Goal: Task Accomplishment & Management: Complete application form

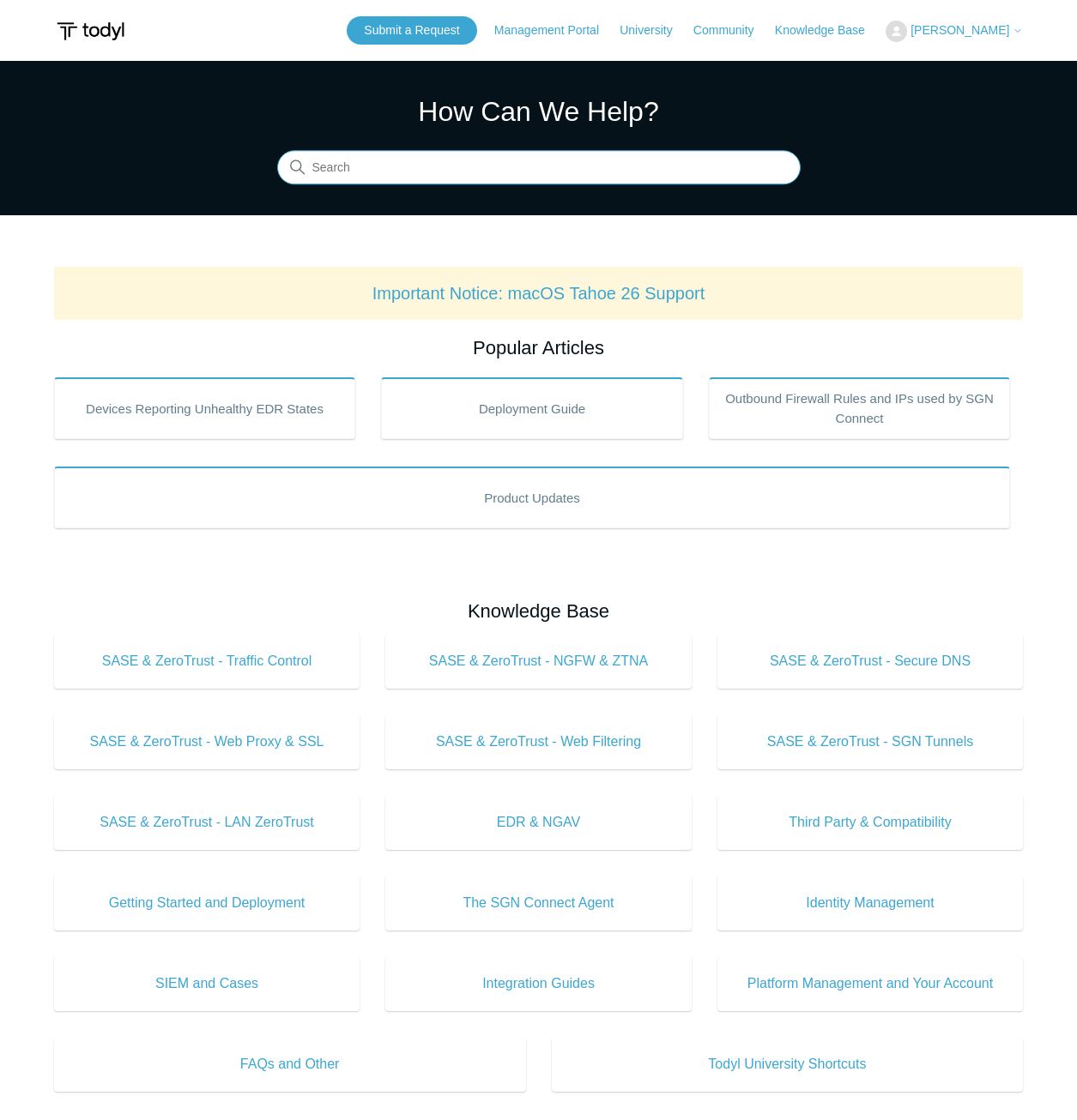
click at [534, 177] on input "Search" at bounding box center [539, 168] width 524 height 34
click at [574, 162] on input "Search" at bounding box center [539, 168] width 524 height 34
paste input "Malicious Behavior Prevention Event"
type input "Malicious Behavior Prevention Event"
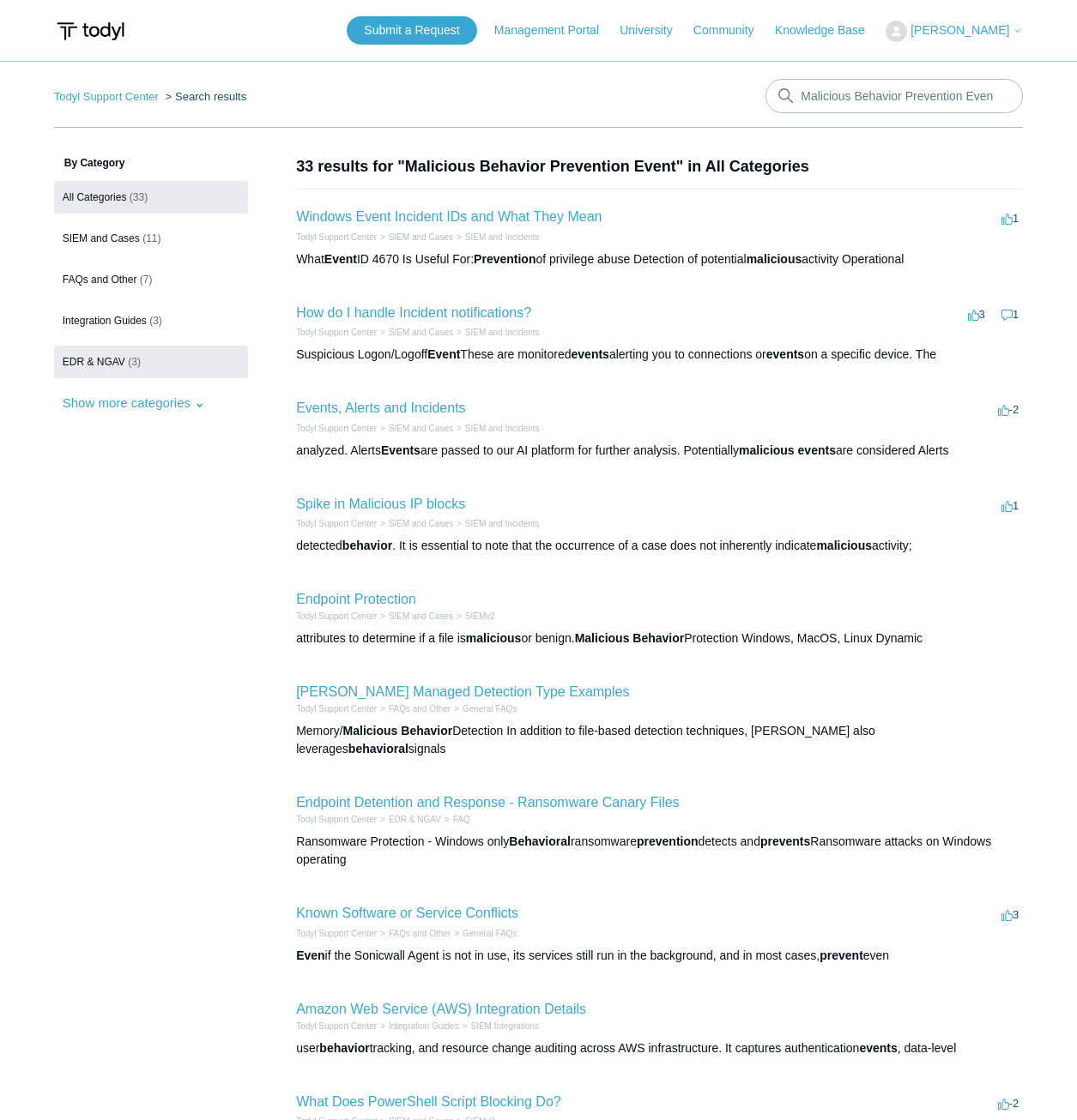
click at [162, 364] on link "EDR & NGAV (3)" at bounding box center [151, 361] width 194 height 32
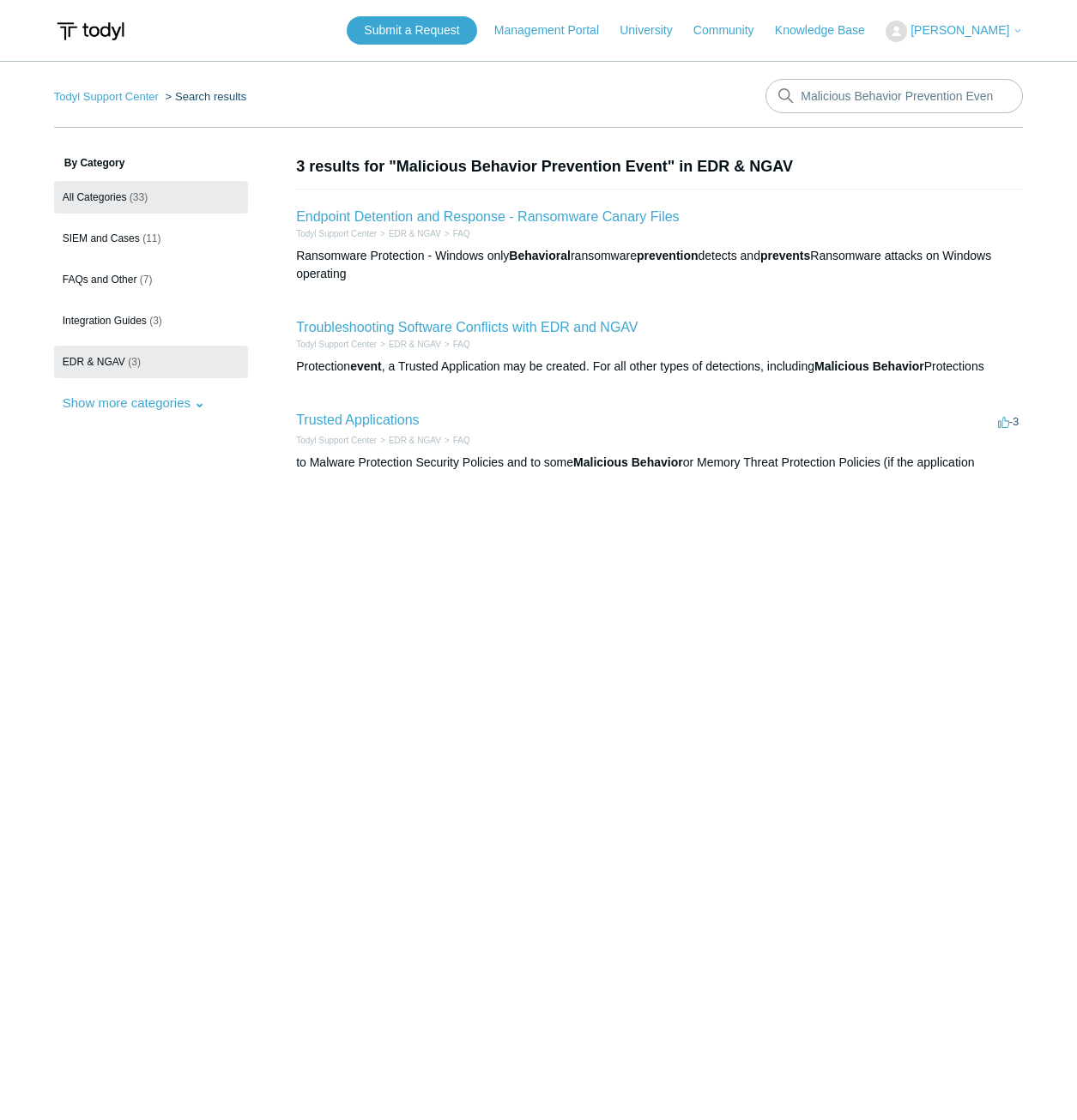
click at [154, 201] on link "All Categories (33)" at bounding box center [151, 197] width 194 height 32
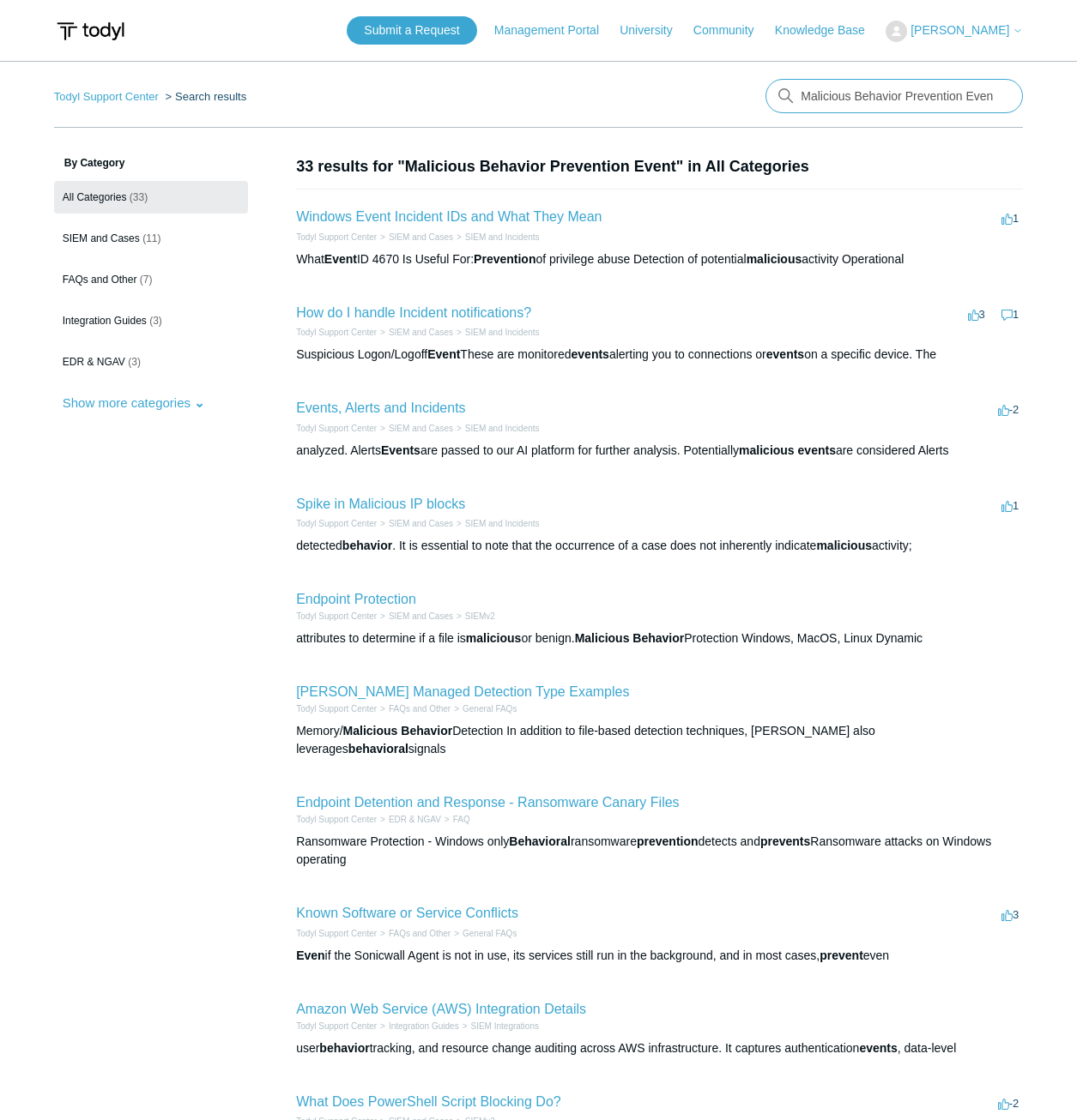
click at [996, 96] on input "Malicious Behavior Prevention Event" at bounding box center [894, 95] width 257 height 34
paste input "Malicious Behavior Prevention Event"
type input "add exception to Malicious Behavior Prevention Event"
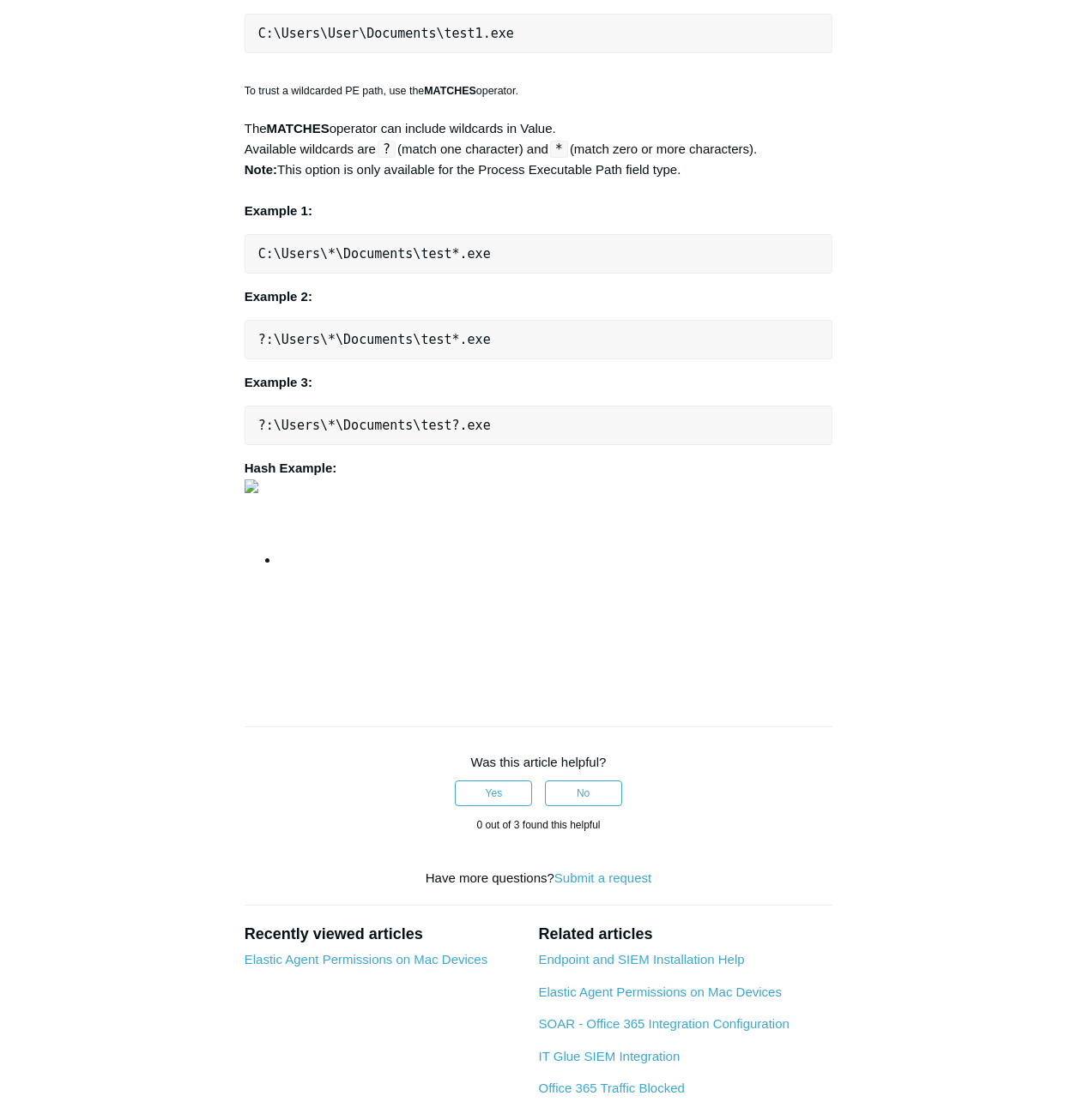
scroll to position [1544, 0]
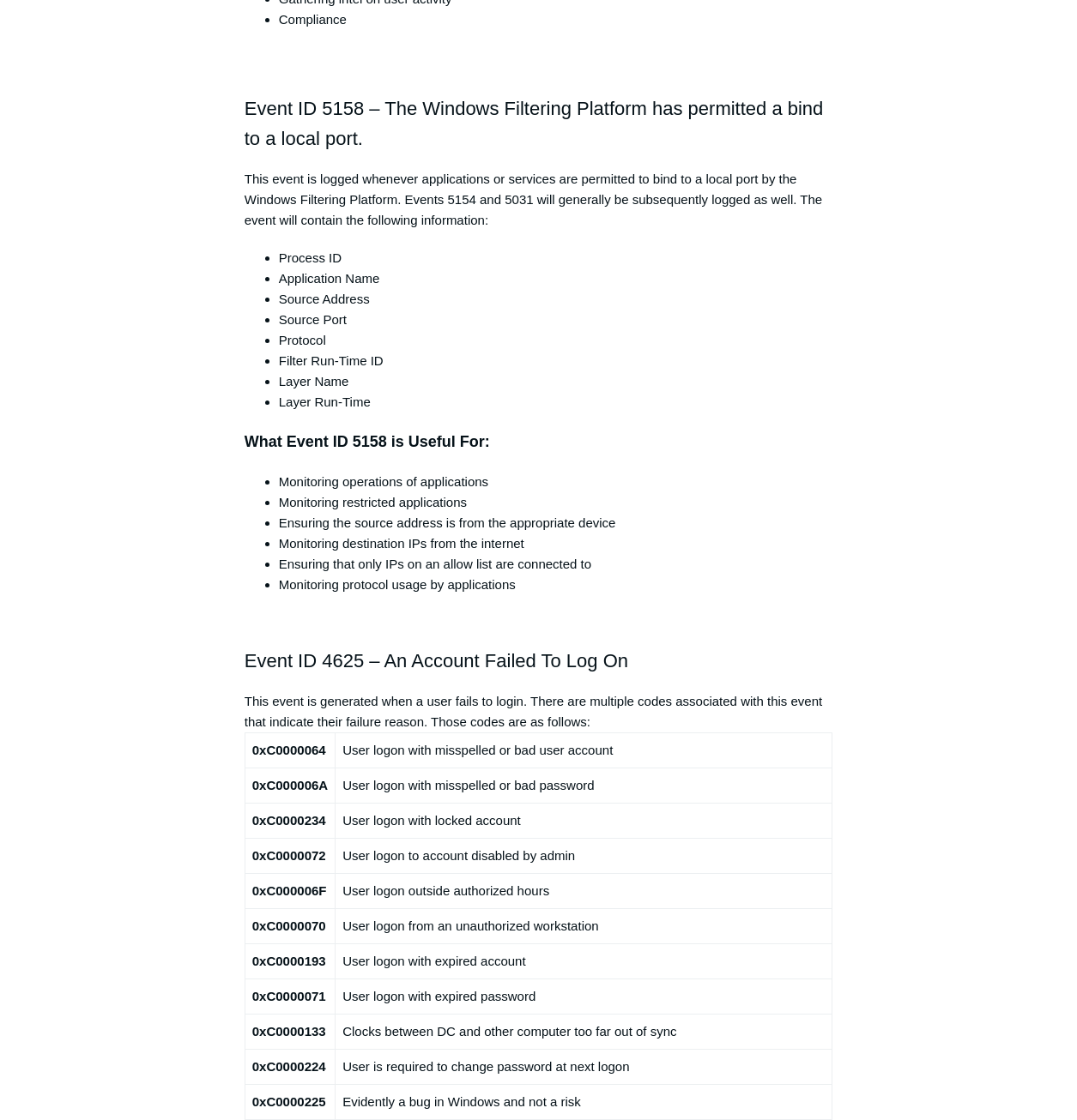
scroll to position [9951, 0]
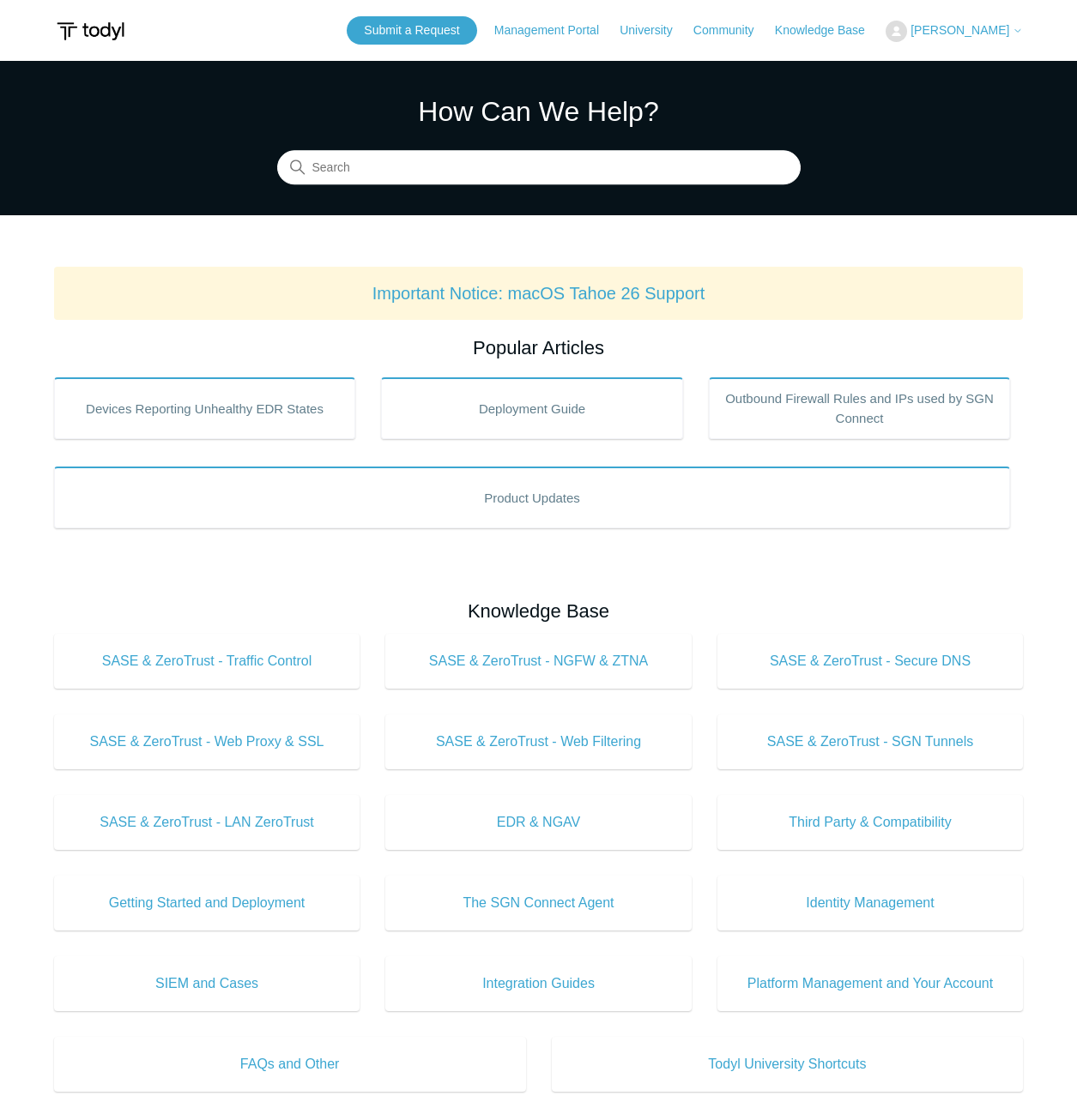
click at [964, 44] on header "Submit a Request Management Portal University Community Knowledge Base Ryan Fol…" at bounding box center [538, 30] width 969 height 61
click at [968, 33] on span "[PERSON_NAME]" at bounding box center [959, 30] width 99 height 14
click at [960, 57] on link "My Support Requests" at bounding box center [939, 67] width 168 height 30
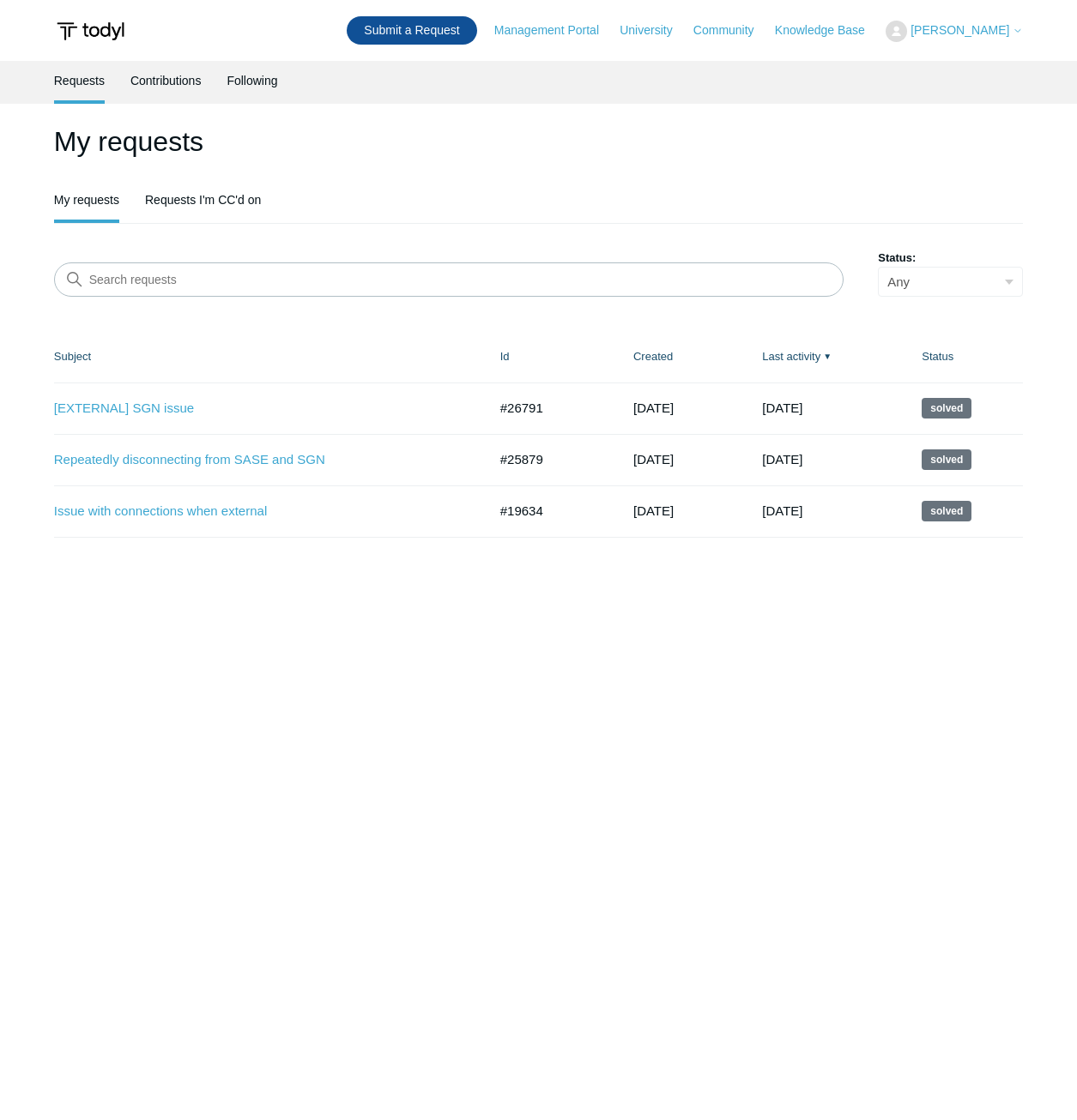
click at [458, 36] on link "Submit a Request" at bounding box center [411, 30] width 129 height 28
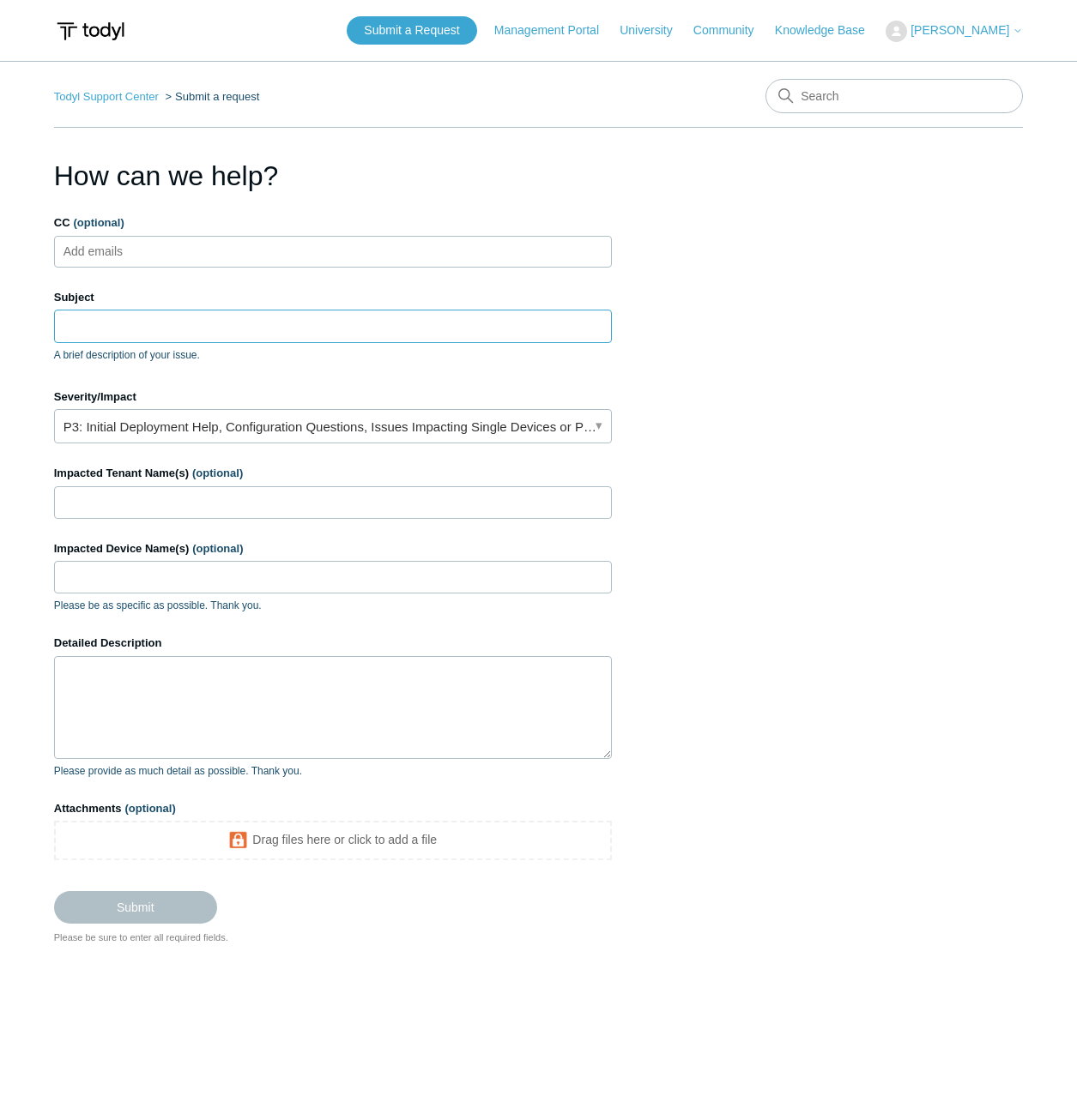
click at [169, 328] on input "Subject" at bounding box center [333, 326] width 557 height 32
click at [333, 247] on ul "Add emails" at bounding box center [333, 252] width 557 height 31
paste input "High-Malicious Behavior Prevention Event"
type input "High-Malicious Behavior Prevention Event"
click at [353, 249] on span "close" at bounding box center [355, 252] width 6 height 20
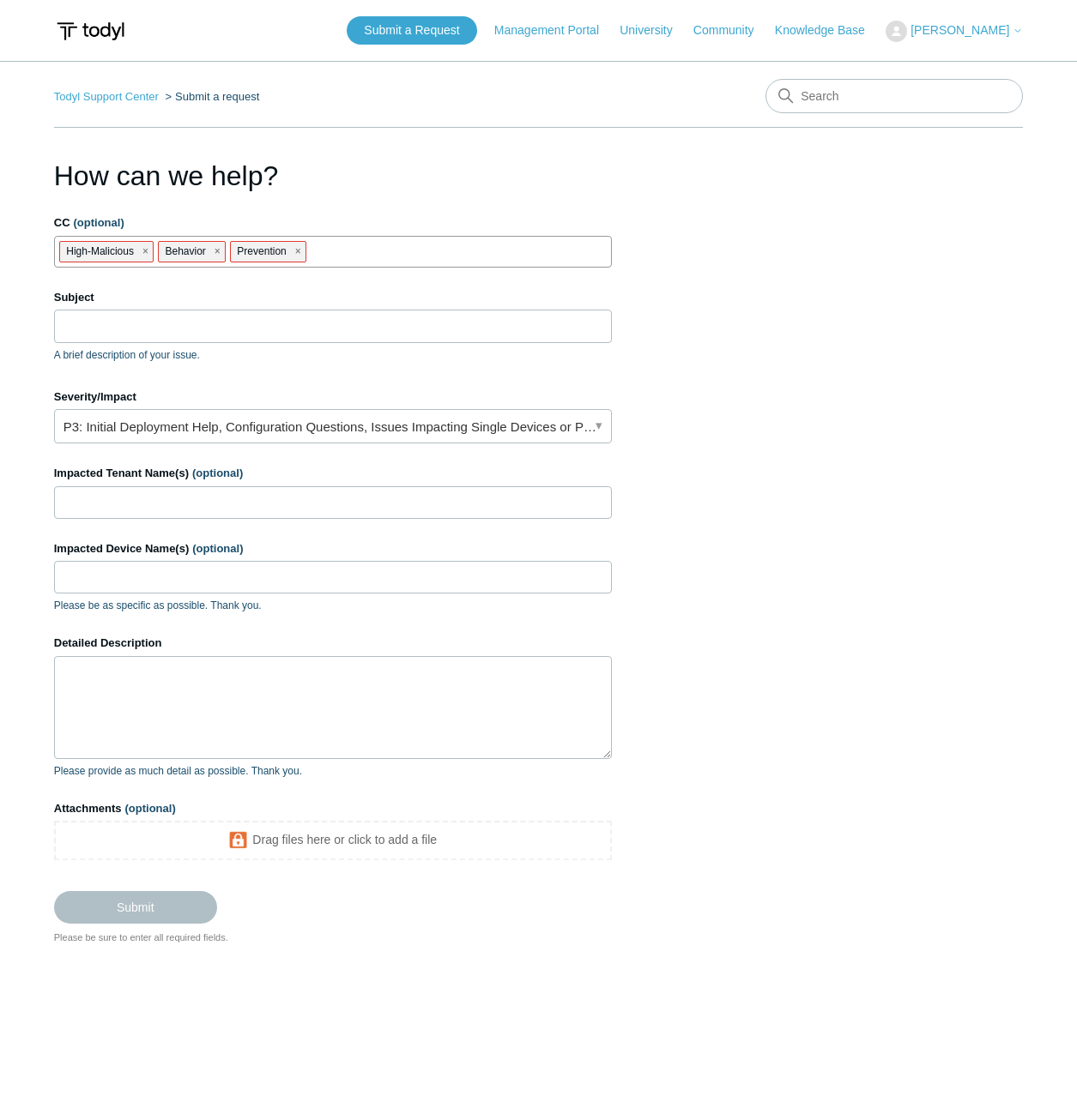
click at [290, 255] on li "Prevention" at bounding box center [268, 252] width 77 height 22
click at [218, 249] on span "close" at bounding box center [218, 252] width 6 height 20
click at [148, 250] on li "High-Malicious" at bounding box center [106, 252] width 94 height 22
click at [144, 249] on span "close" at bounding box center [145, 252] width 6 height 20
click at [127, 252] on span "close" at bounding box center [128, 252] width 6 height 20
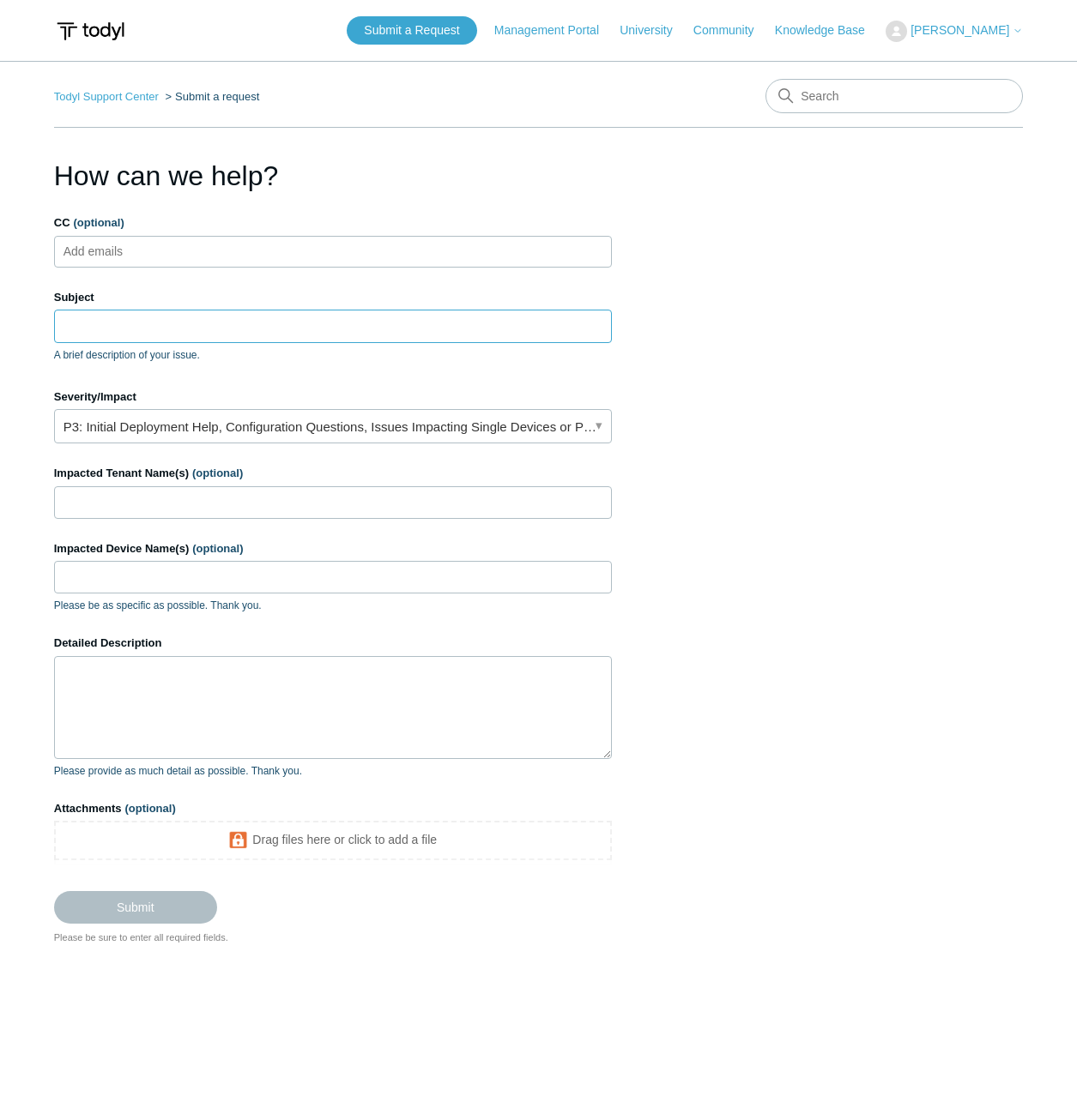
click at [122, 314] on input "Subject" at bounding box center [333, 326] width 557 height 32
paste input "High-Malicious Behavior Prevention Event"
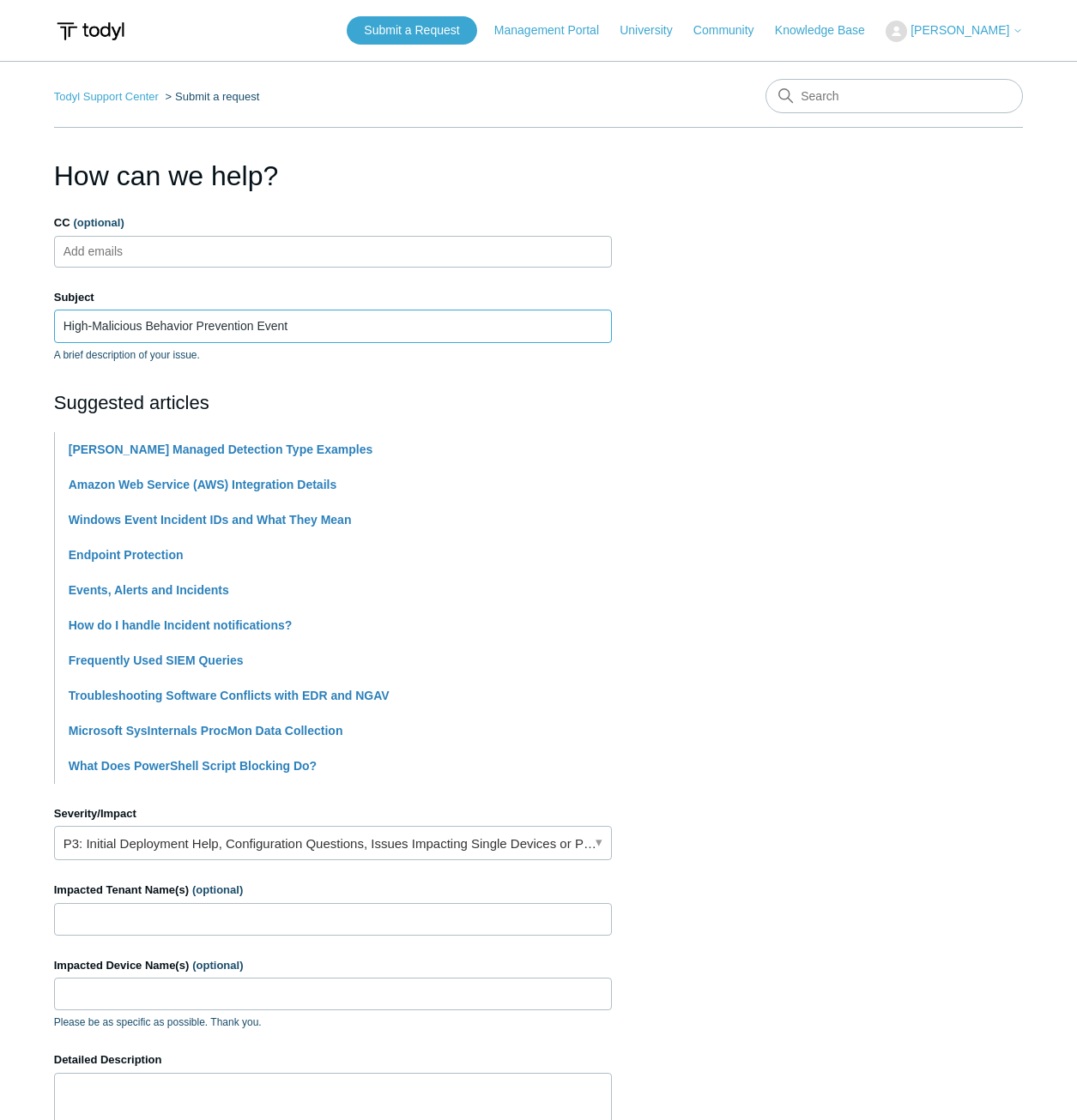
click at [349, 312] on input "High-Malicious Behavior Prevention Event" at bounding box center [333, 326] width 557 height 32
paste input "0075398364279935"
type input "High-Malicious Behavior Prevention Event 0075398364279935"
click at [851, 538] on section "How can we help? CC (optional) Add emails Subject High-Malicious Behavior Preve…" at bounding box center [538, 758] width 969 height 1207
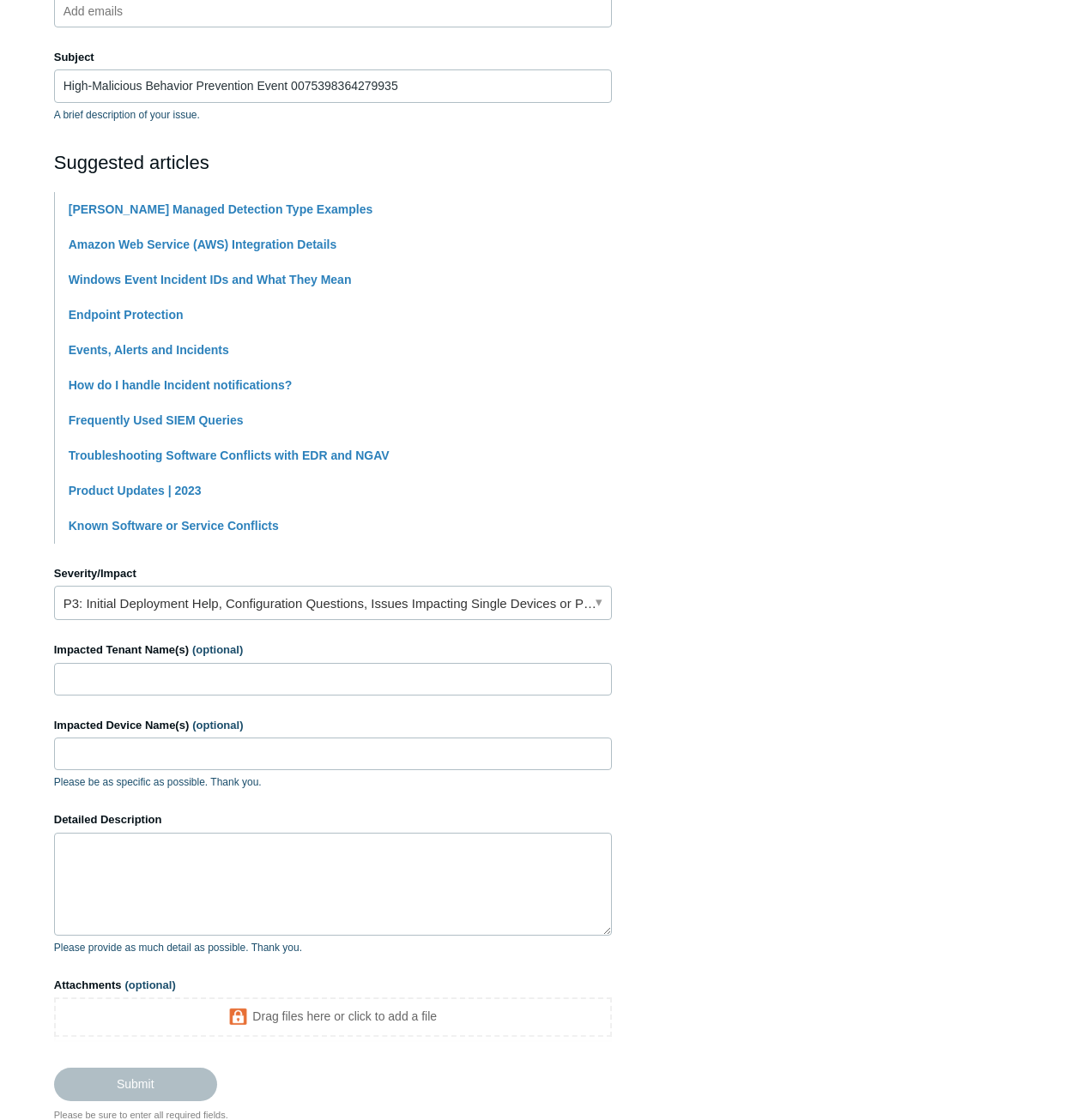
scroll to position [257, 0]
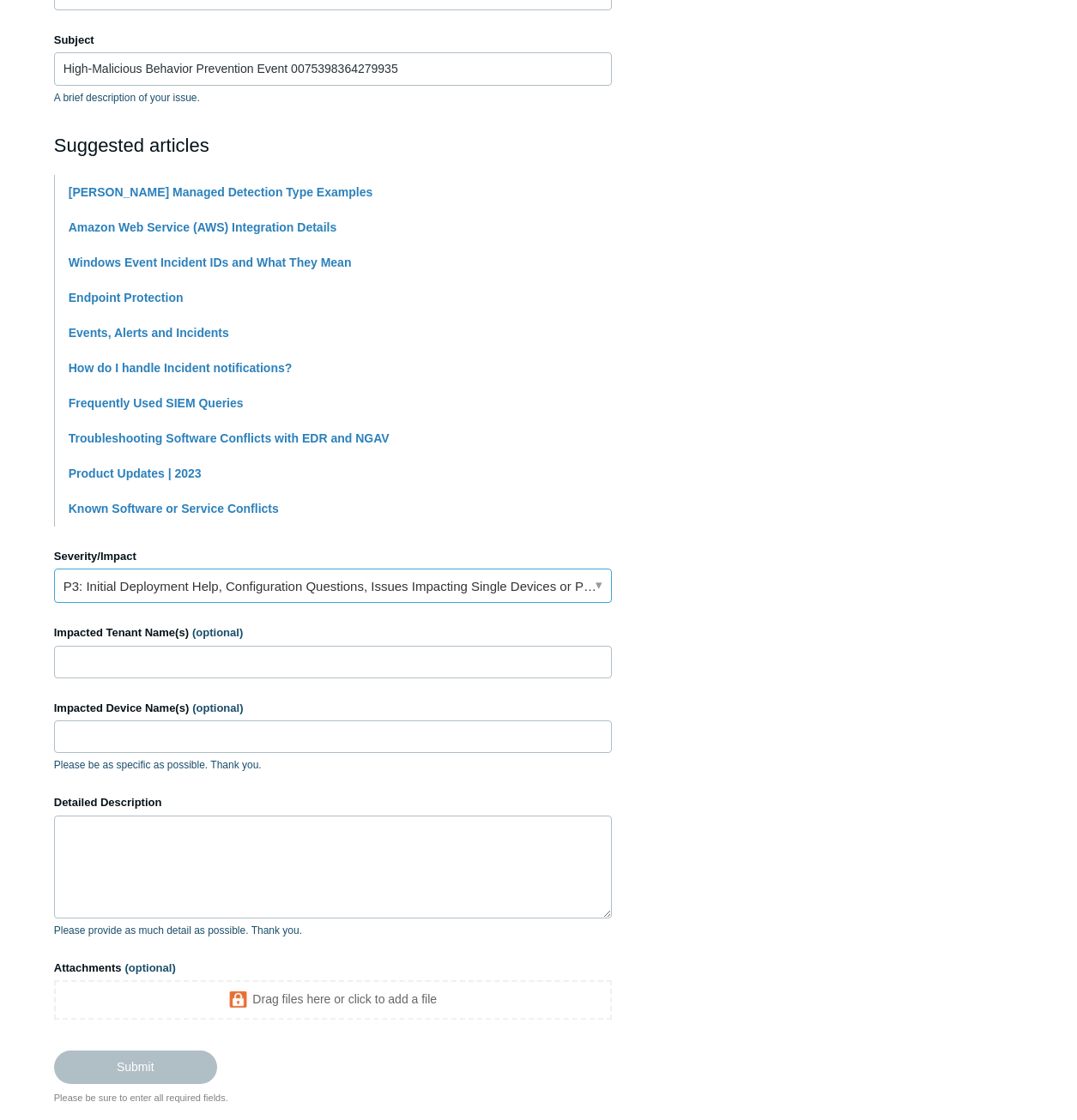
click at [360, 587] on link "P3: Initial Deployment Help, Configuration Questions, Issues Impacting Single D…" at bounding box center [333, 585] width 557 height 34
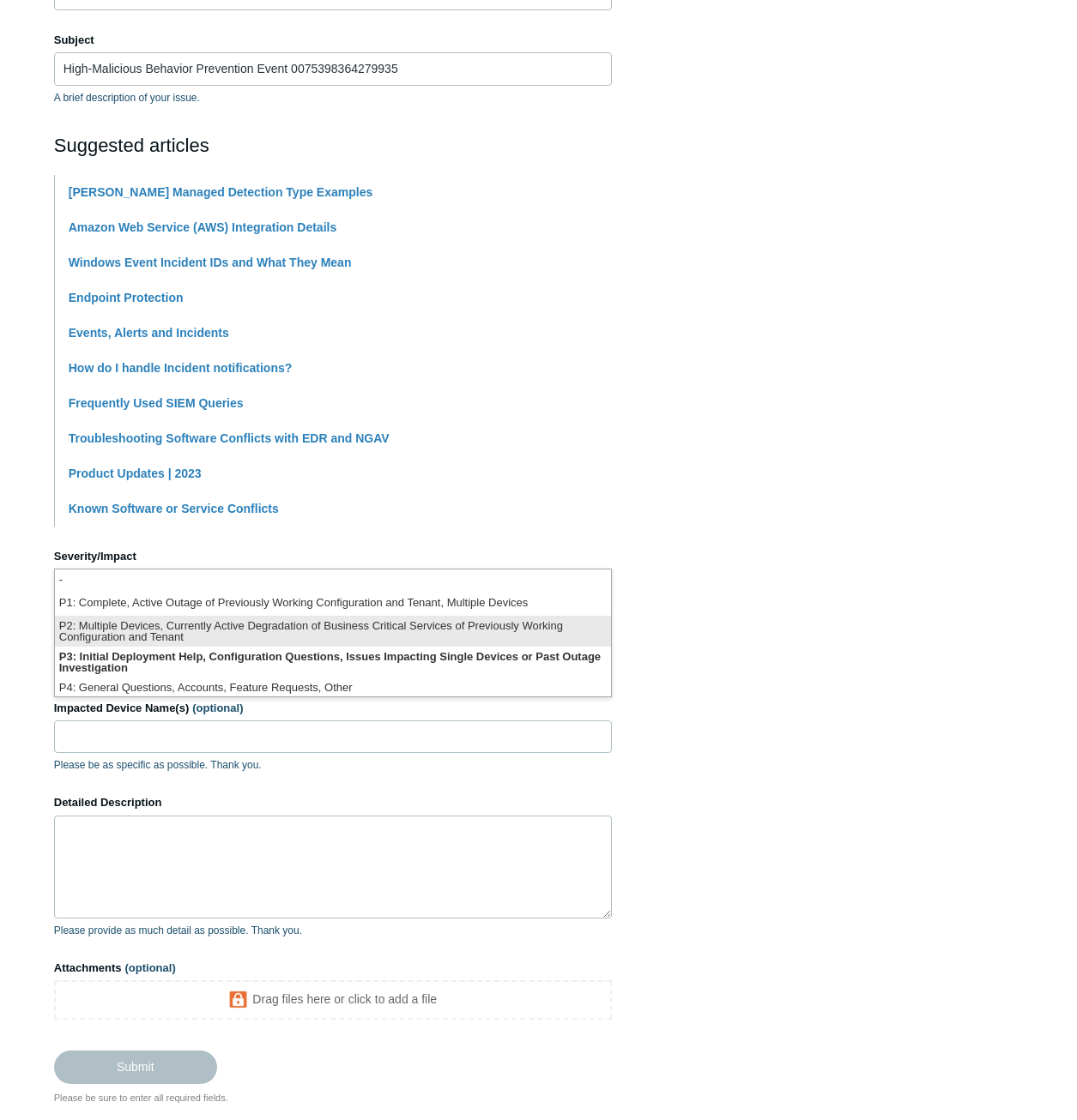
click at [352, 624] on li "P2: Multiple Devices, Currently Active Degradation of Business Critical Service…" at bounding box center [333, 631] width 556 height 30
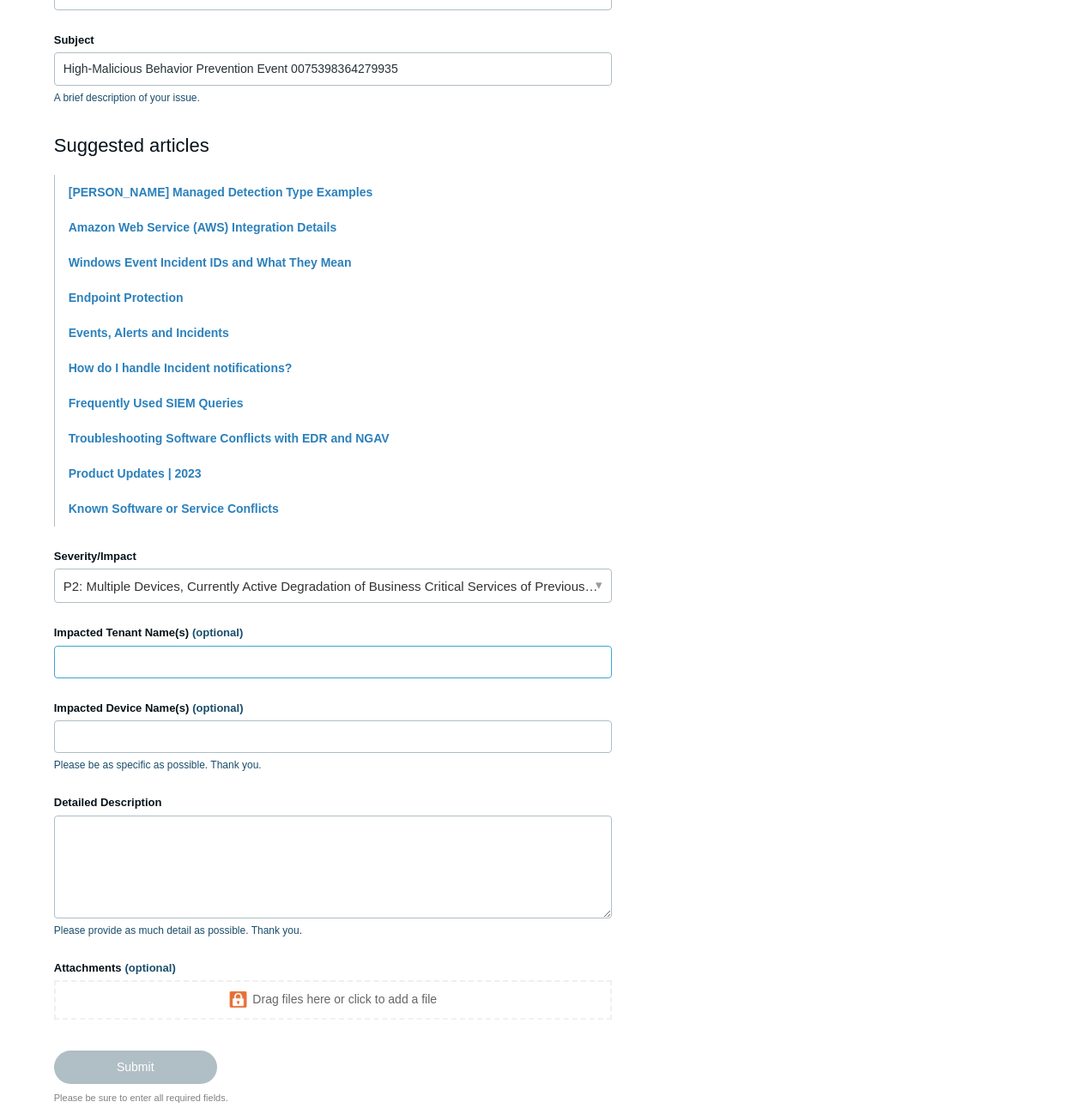
click at [541, 649] on input "Impacted Tenant Name(s) (optional)" at bounding box center [333, 662] width 557 height 32
click at [229, 663] on input "Impacted Tenant Name(s) (optional)" at bounding box center [333, 662] width 557 height 32
paste input "Carepoint Services"
type input "Carepoint Services"
click at [204, 729] on input "Impacted Device Name(s) (optional)" at bounding box center [333, 737] width 557 height 32
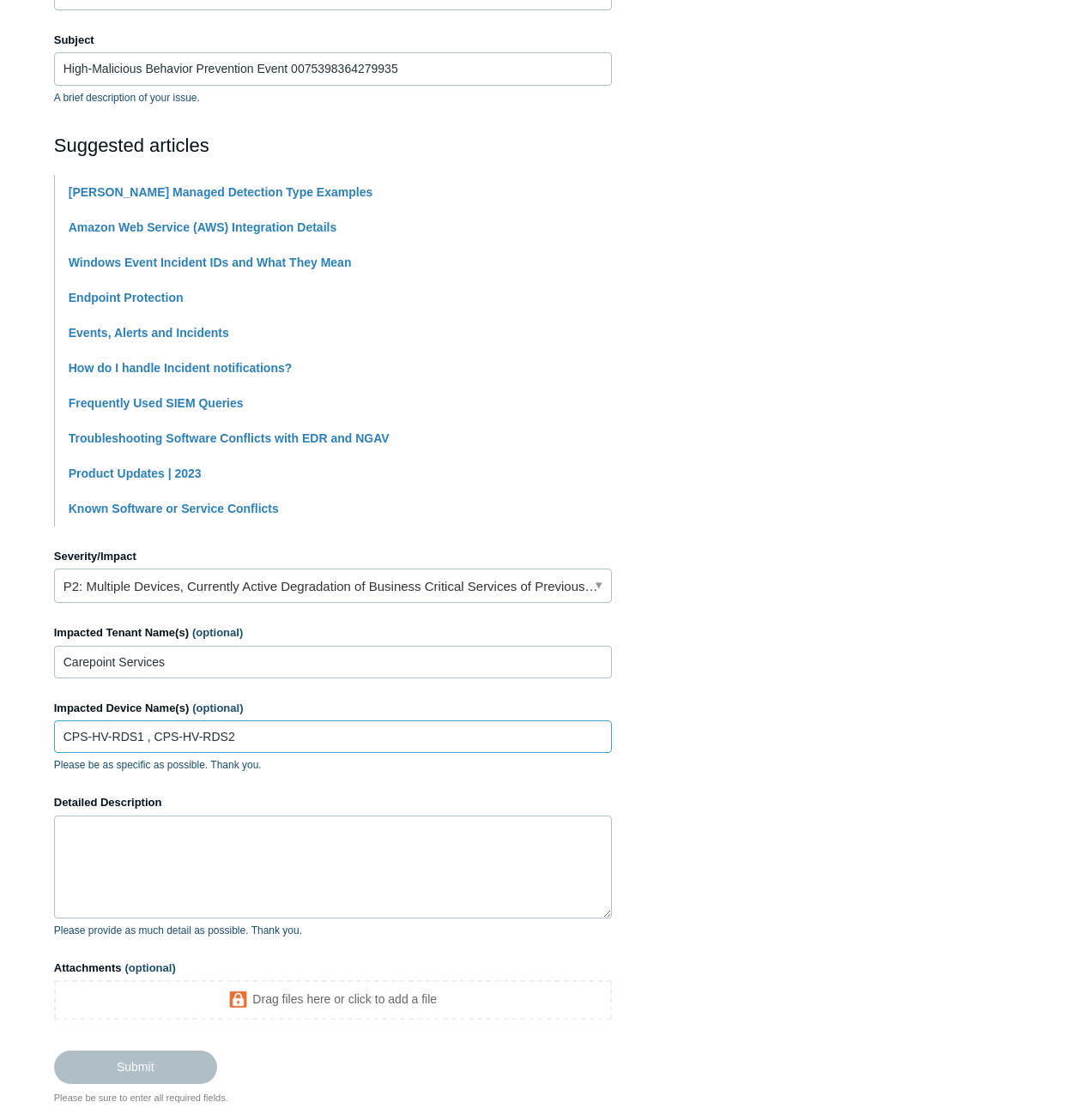
type input "CPS-HV-RDS1 , CPS-HV-RDS2"
drag, startPoint x: 209, startPoint y: 855, endPoint x: 195, endPoint y: 852, distance: 14.3
click at [209, 855] on textarea "Detailed Description" at bounding box center [333, 867] width 557 height 103
click at [284, 840] on textarea "Detailed Description" at bounding box center [333, 867] width 557 height 103
paste textarea "1. Alert Details: - Rule Name: Malicious Behavior Prevention Alert: Suspicious …"
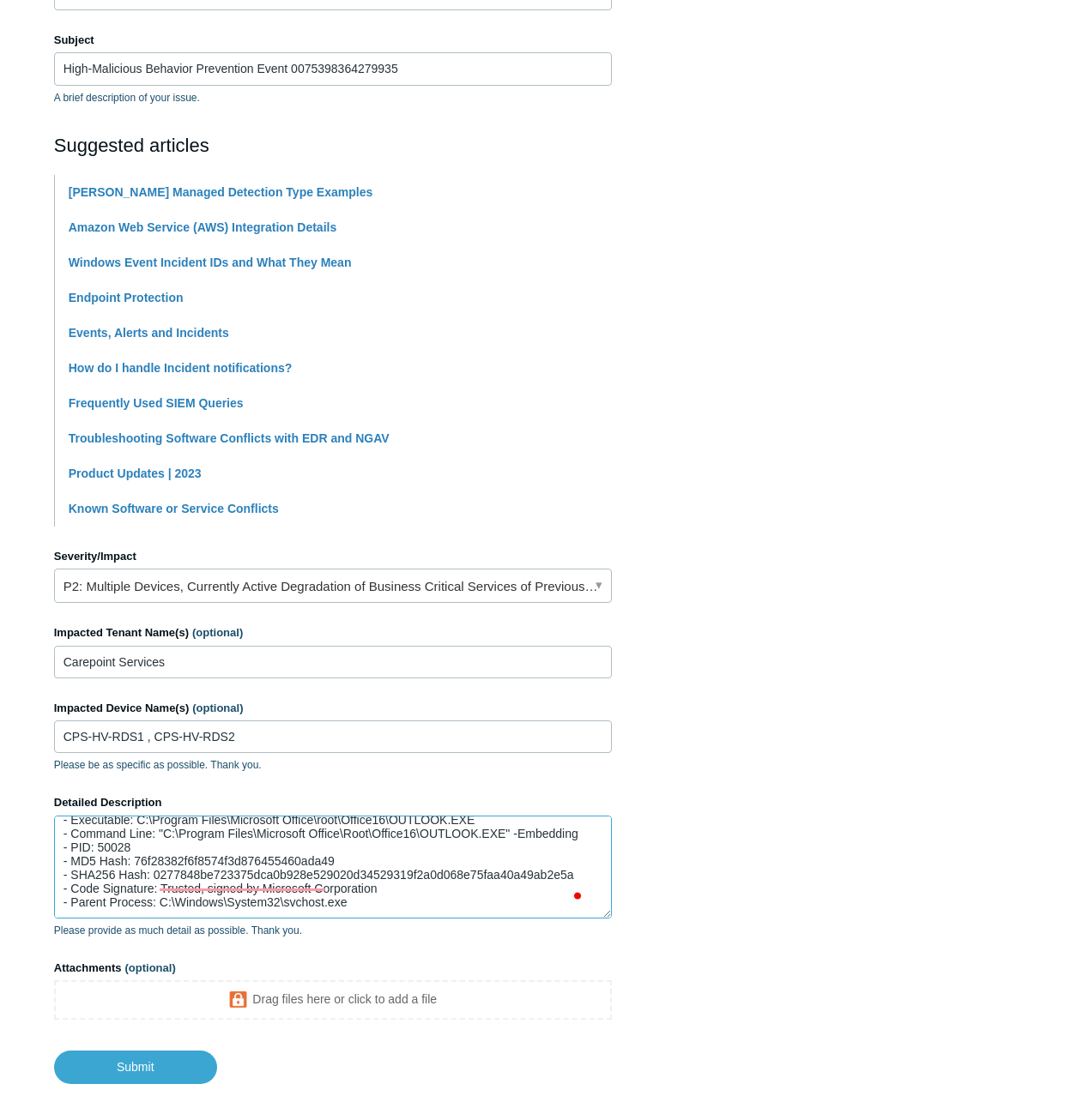
scroll to position [142, 0]
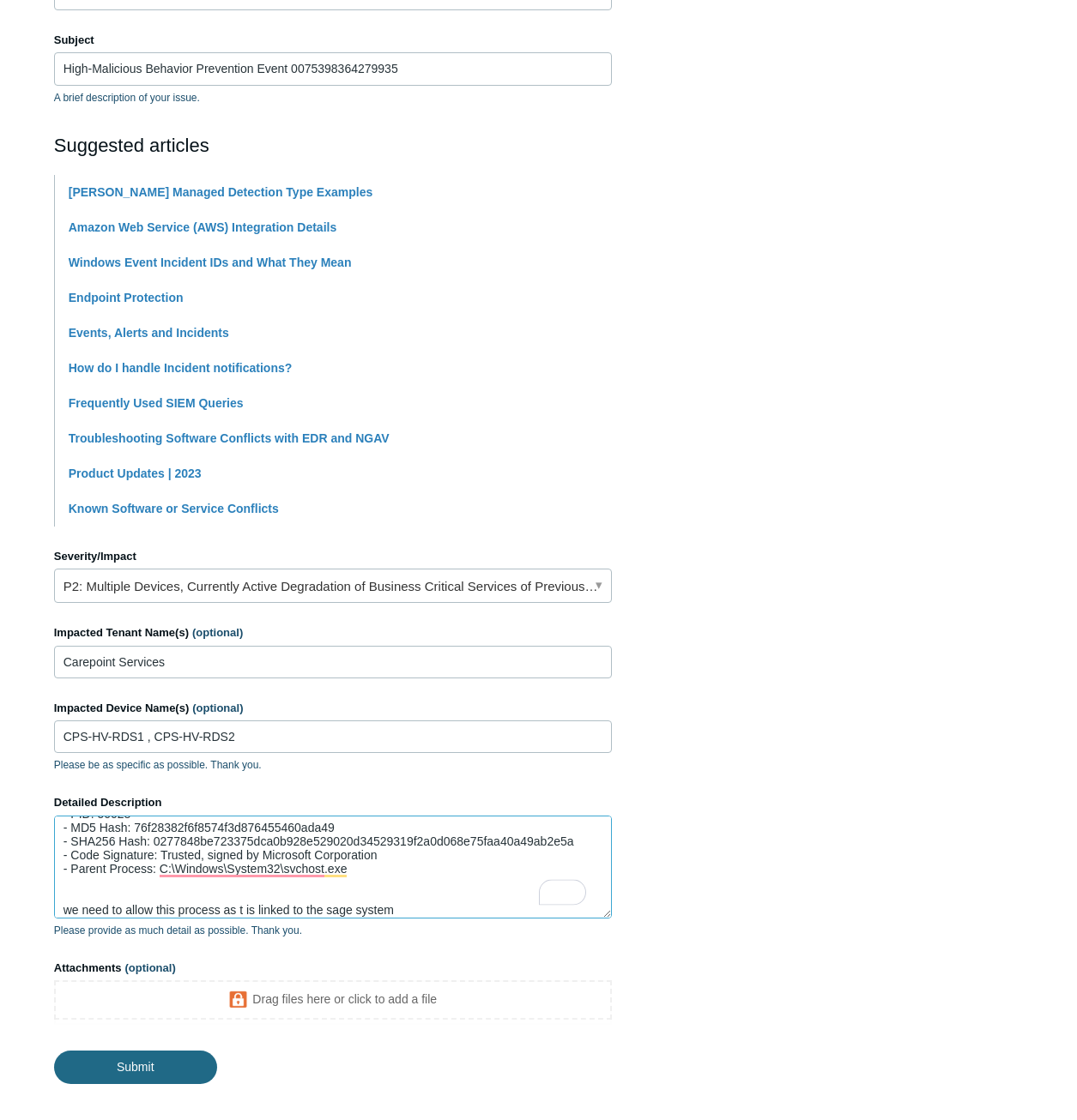
type textarea "1. Alert Details: - Rule Name: Malicious Behavior Prevention Alert: Suspicious …"
click at [142, 1067] on input "Submit" at bounding box center [135, 1067] width 163 height 34
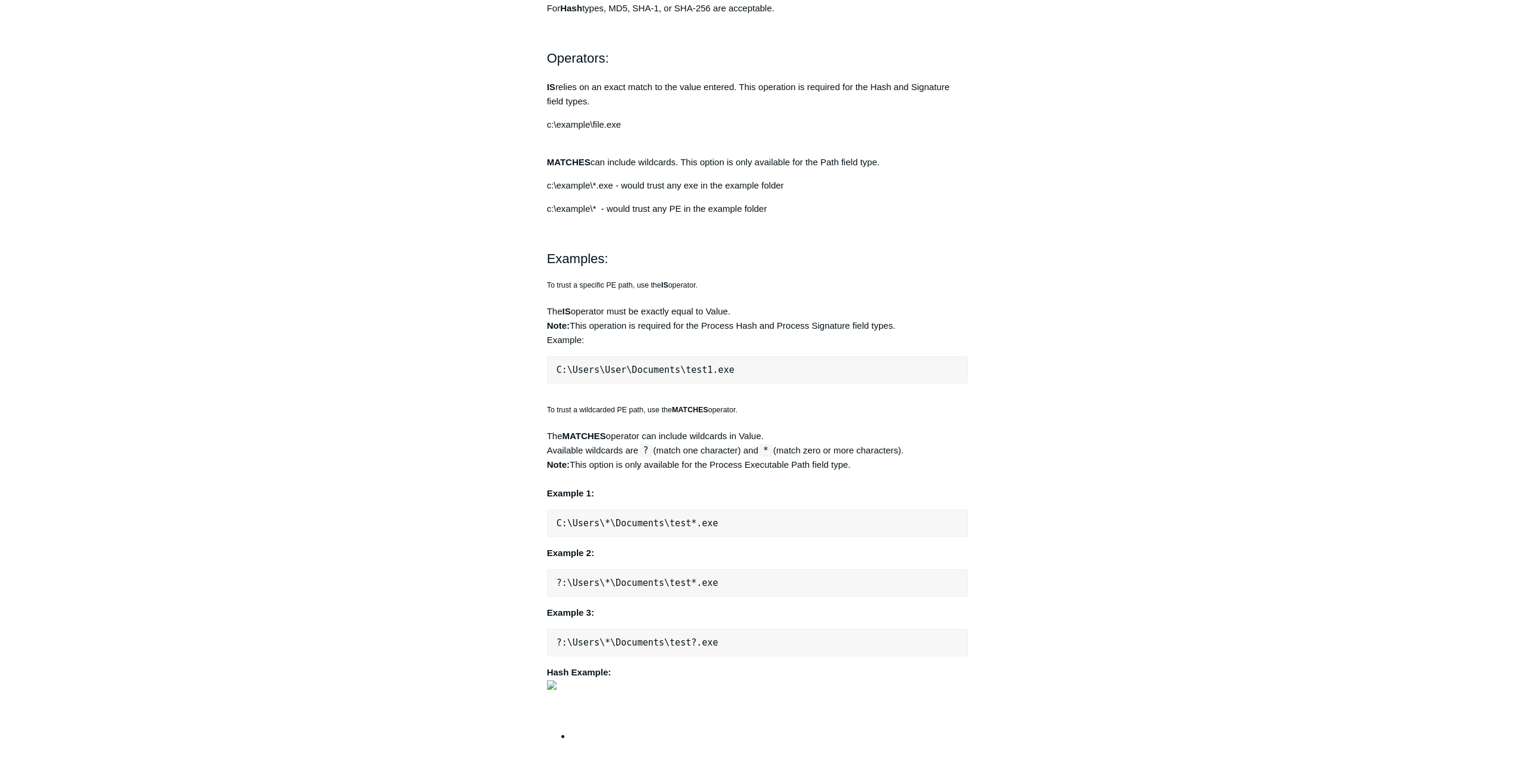
scroll to position [743, 0]
